Goal: Task Accomplishment & Management: Use online tool/utility

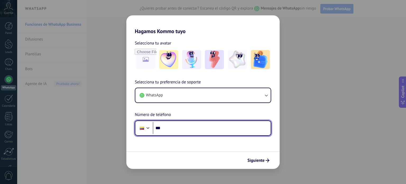
click at [211, 129] on input "***" at bounding box center [212, 128] width 118 height 12
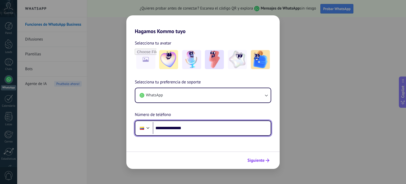
type input "**********"
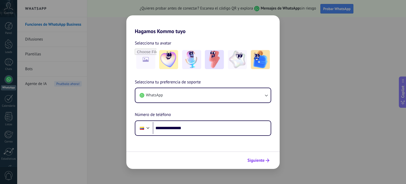
click at [252, 159] on span "Siguiente" at bounding box center [255, 160] width 17 height 4
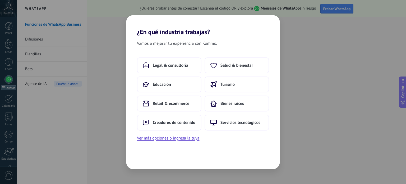
click at [252, 159] on div "Vamos a mejorar tu experiencia con Kommo. Legal & consultoría Salud & bienestar…" at bounding box center [202, 102] width 153 height 133
click at [231, 67] on span "Salud & bienestar" at bounding box center [236, 65] width 33 height 5
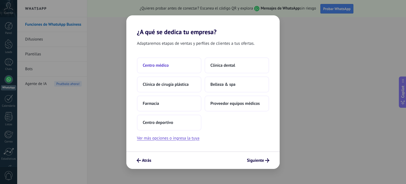
click at [180, 64] on button "Centro médico" at bounding box center [169, 65] width 65 height 16
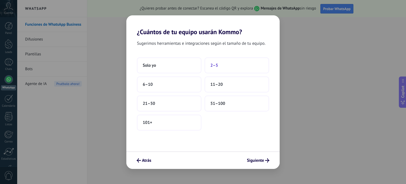
click at [226, 65] on button "2–5" at bounding box center [237, 65] width 65 height 16
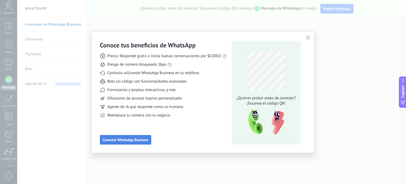
click at [137, 139] on span "Conectar WhatsApp Business" at bounding box center [125, 140] width 45 height 4
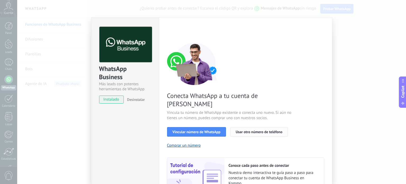
click at [242, 127] on button "Usar otro número de teléfono" at bounding box center [259, 132] width 58 height 10
click at [243, 130] on span "Usar otro número de teléfono" at bounding box center [259, 132] width 47 height 4
click at [211, 130] on span "Vincular número de WhatsApp" at bounding box center [197, 132] width 48 height 4
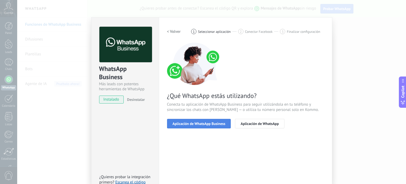
click at [218, 123] on span "Aplicación de WhatsApp Business" at bounding box center [199, 124] width 53 height 4
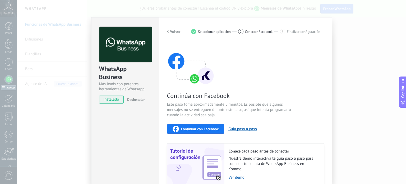
click at [198, 130] on span "Continuar con Facebook" at bounding box center [200, 129] width 38 height 4
click at [196, 131] on span "Continuar con Facebook" at bounding box center [200, 129] width 38 height 4
drag, startPoint x: 406, startPoint y: 76, endPoint x: 389, endPoint y: 119, distance: 45.8
click at [389, 119] on body ".abccls-1,.abccls-2{fill-rule:evenodd}.abccls-2{fill:#fff} .abfcls-1{fill:none}…" at bounding box center [203, 92] width 406 height 184
